Goal: Task Accomplishment & Management: Manage account settings

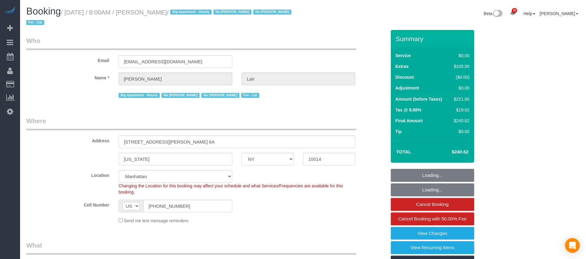
select select "NY"
select select "1"
select select "spot1"
select select "number:89"
select select "number:90"
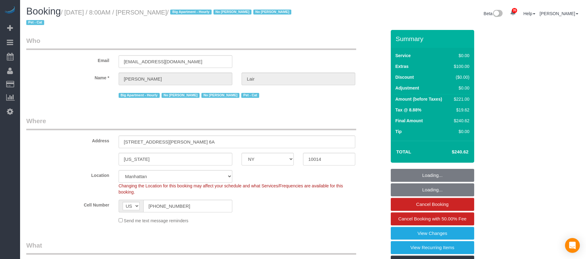
select select "number:13"
select select "number:7"
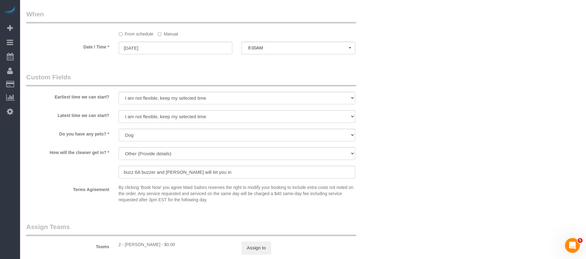
scroll to position [741, 0]
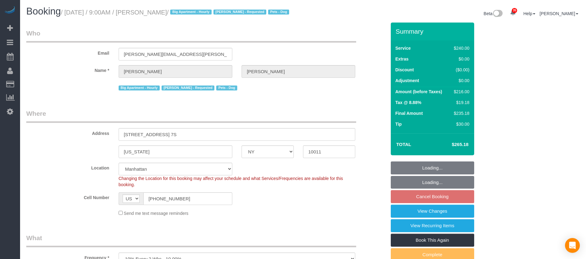
select select "NY"
select select "240"
select select "number:89"
select select "number:90"
select select "number:13"
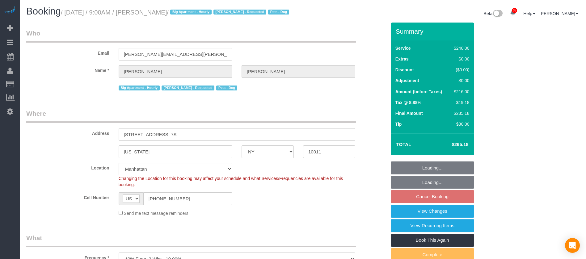
select select "number:5"
select select "number:21"
select select "spot60"
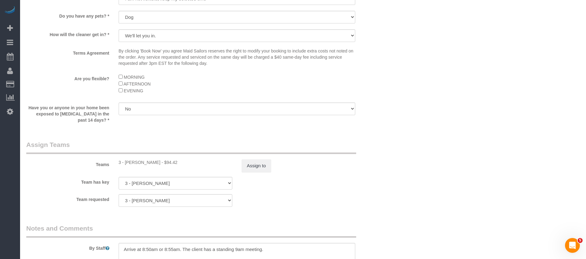
scroll to position [648, 0]
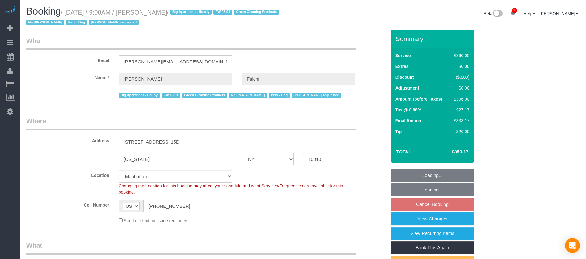
select select "NY"
select select "270"
select select "number:89"
select select "number:90"
select select "number:15"
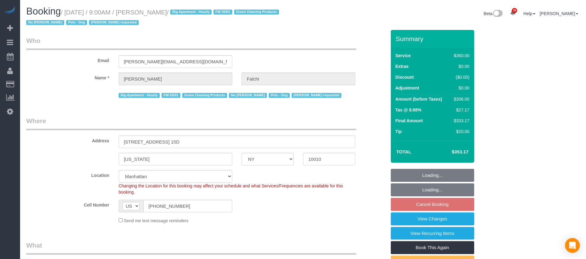
select select "number:6"
select select "spot60"
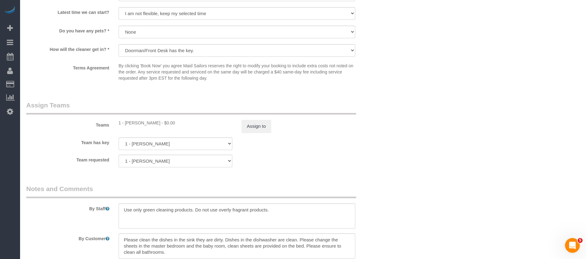
scroll to position [602, 0]
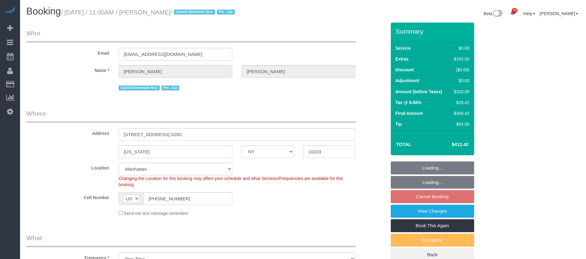
select select "NY"
select select "2"
select select "spot3"
select select "number:58"
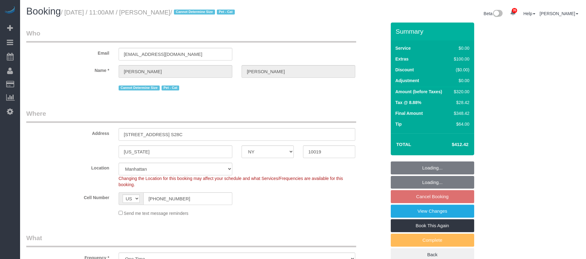
select select "number:74"
select select "number:14"
select select "number:6"
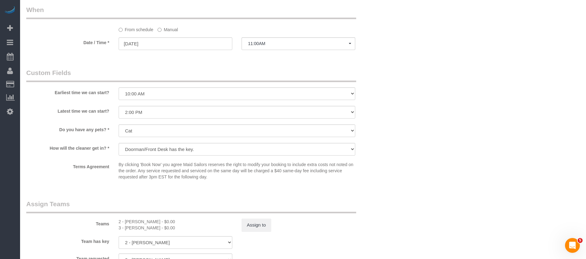
scroll to position [833, 0]
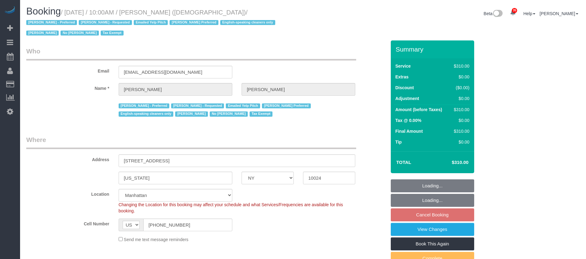
select select "NY"
select select "300"
select select "spot2"
select select "number:89"
select select "number:90"
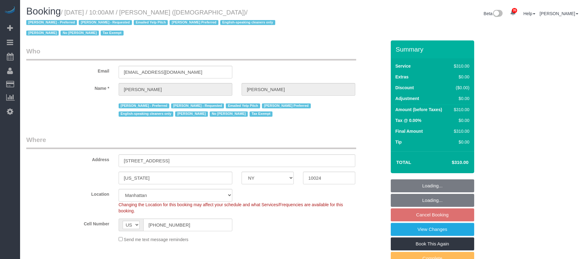
select select "number:15"
select select "number:7"
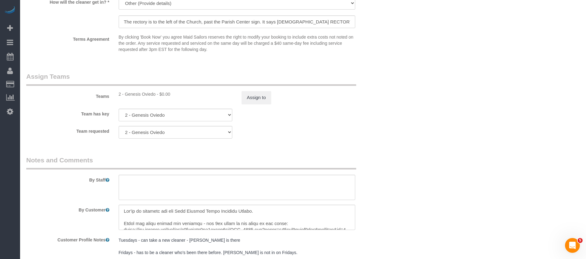
scroll to position [743, 0]
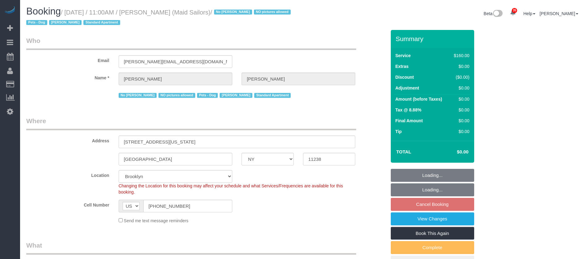
select select "NY"
select select "number:89"
select select "number:90"
select select "number:13"
select select "number:5"
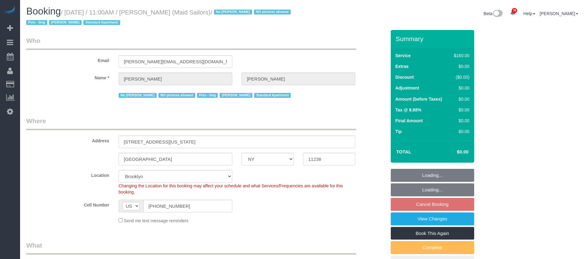
select select "spot62"
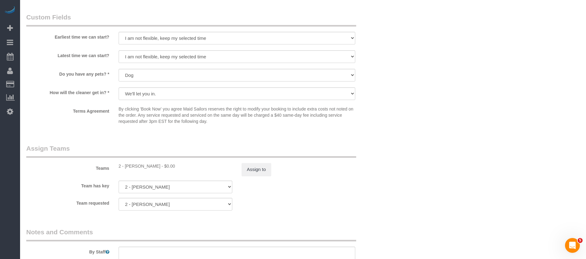
scroll to position [648, 0]
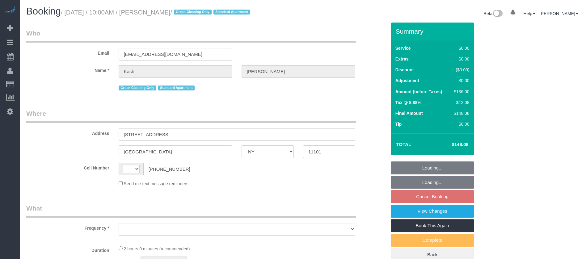
select select "NY"
select select "spot2"
select select "string:[GEOGRAPHIC_DATA]"
select select "object:1363"
select select "string:stripe-pm_1PActe4VGloSiKo7lX7iOlSe"
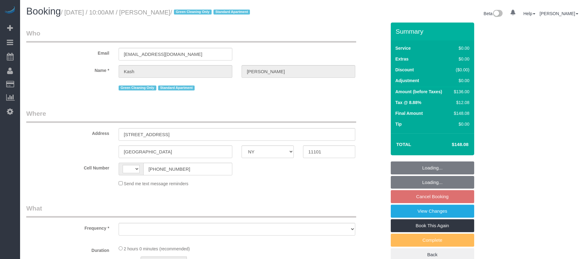
select select "number:56"
select select "number:70"
select select "number:15"
select select "number:5"
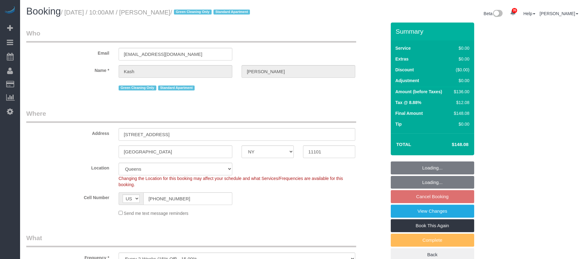
select select "1"
select select "object:1764"
select select "spot56"
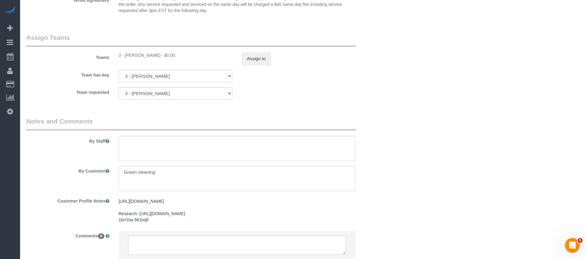
scroll to position [841, 0]
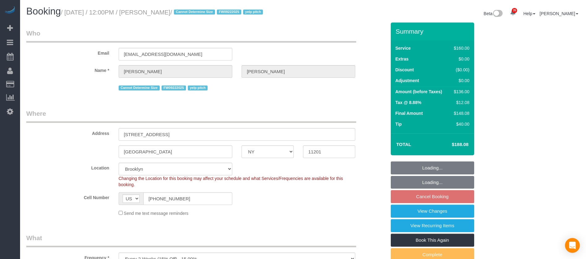
select select "NY"
select select "spot4"
select select "number:89"
select select "number:90"
select select "number:15"
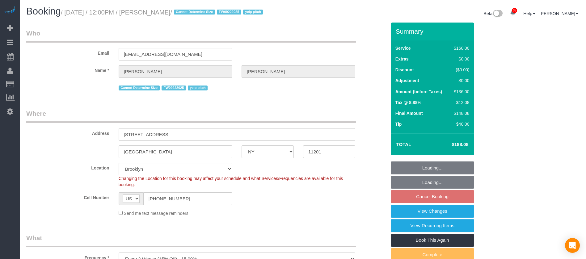
select select "number:6"
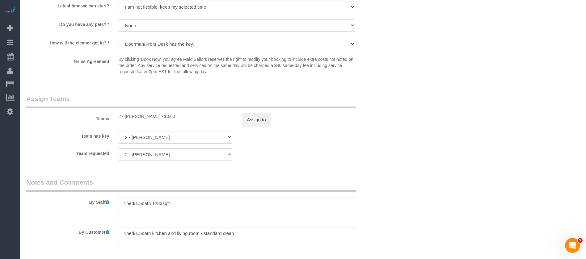
scroll to position [692, 0]
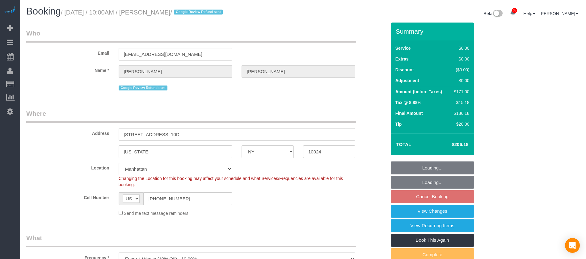
select select "NY"
select select "1"
select select "2"
select select "spot2"
select select "number:58"
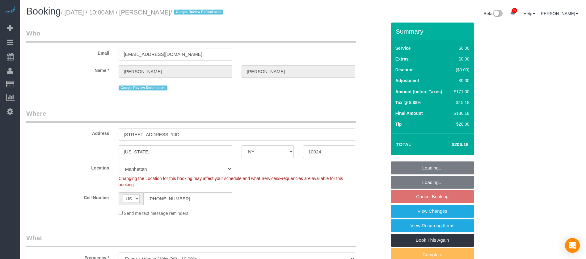
select select "number:72"
select select "number:15"
select select "number:7"
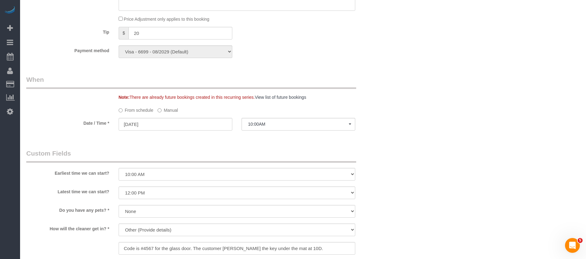
scroll to position [648, 0]
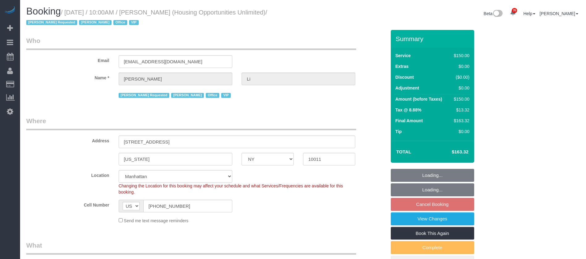
select select "NY"
select select "150"
select select "string:paypal"
select select "spot2"
select select "number:89"
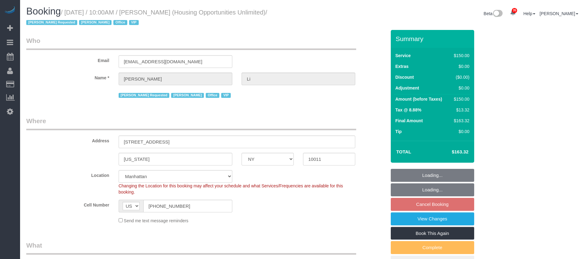
select select "number:90"
select select "number:15"
select select "number:7"
select select "54898"
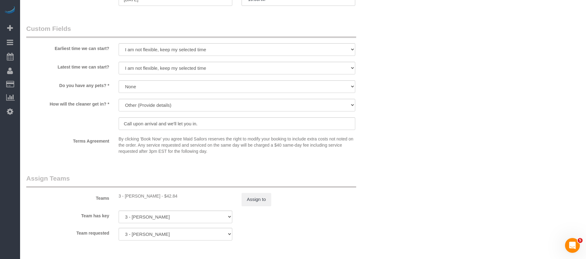
scroll to position [556, 0]
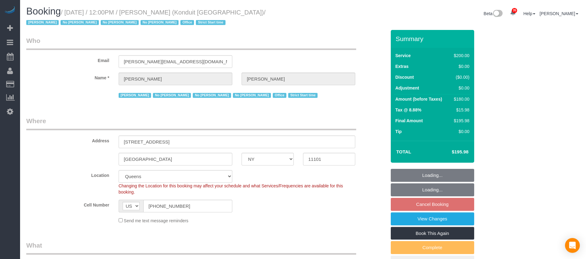
select select "NY"
select select "150"
select select "number:89"
select select "number:90"
select select "number:15"
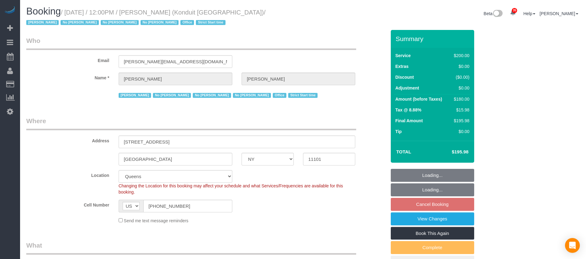
select select "number:5"
select select "spot58"
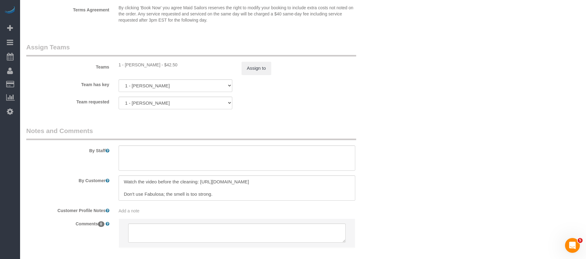
scroll to position [699, 0]
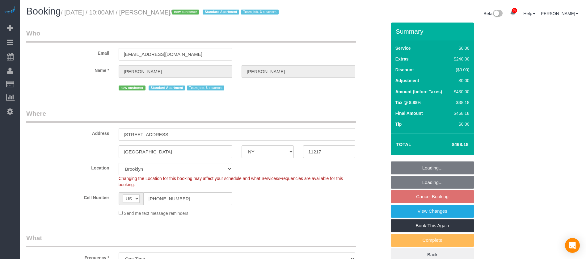
select select "NY"
select select "2"
select select "spot61"
select select "number:89"
select select "number:72"
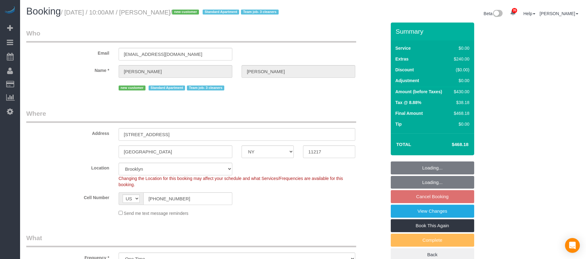
select select "number:15"
select select "number:5"
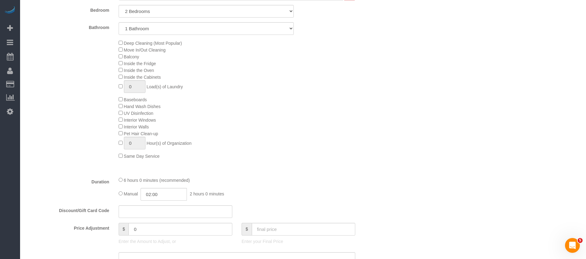
scroll to position [278, 0]
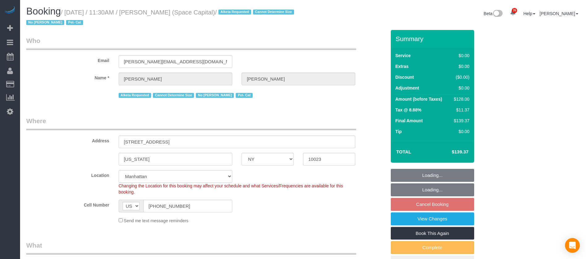
select select "NY"
select select "1"
select select "number:89"
select select "number:90"
select select "number:14"
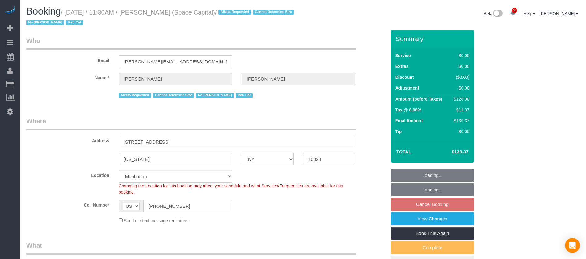
select select "number:6"
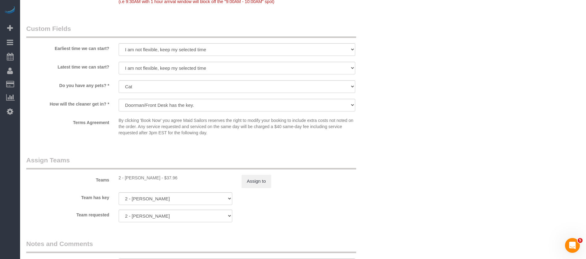
scroll to position [787, 0]
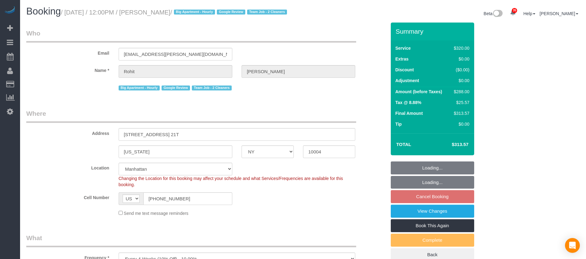
select select "NY"
select select "2"
select select "spot4"
select select "number:89"
select select "number:90"
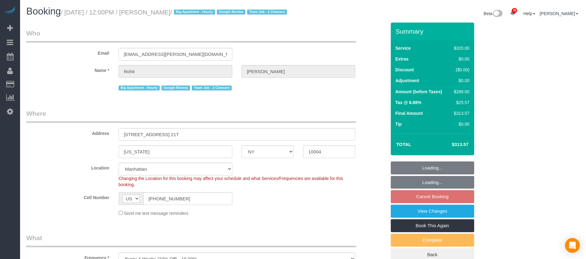
select select "number:15"
select select "number:6"
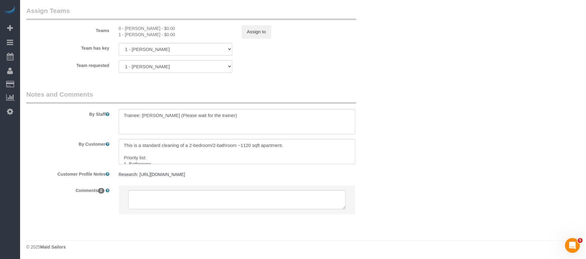
scroll to position [707, 0]
